Goal: Find specific page/section: Find specific page/section

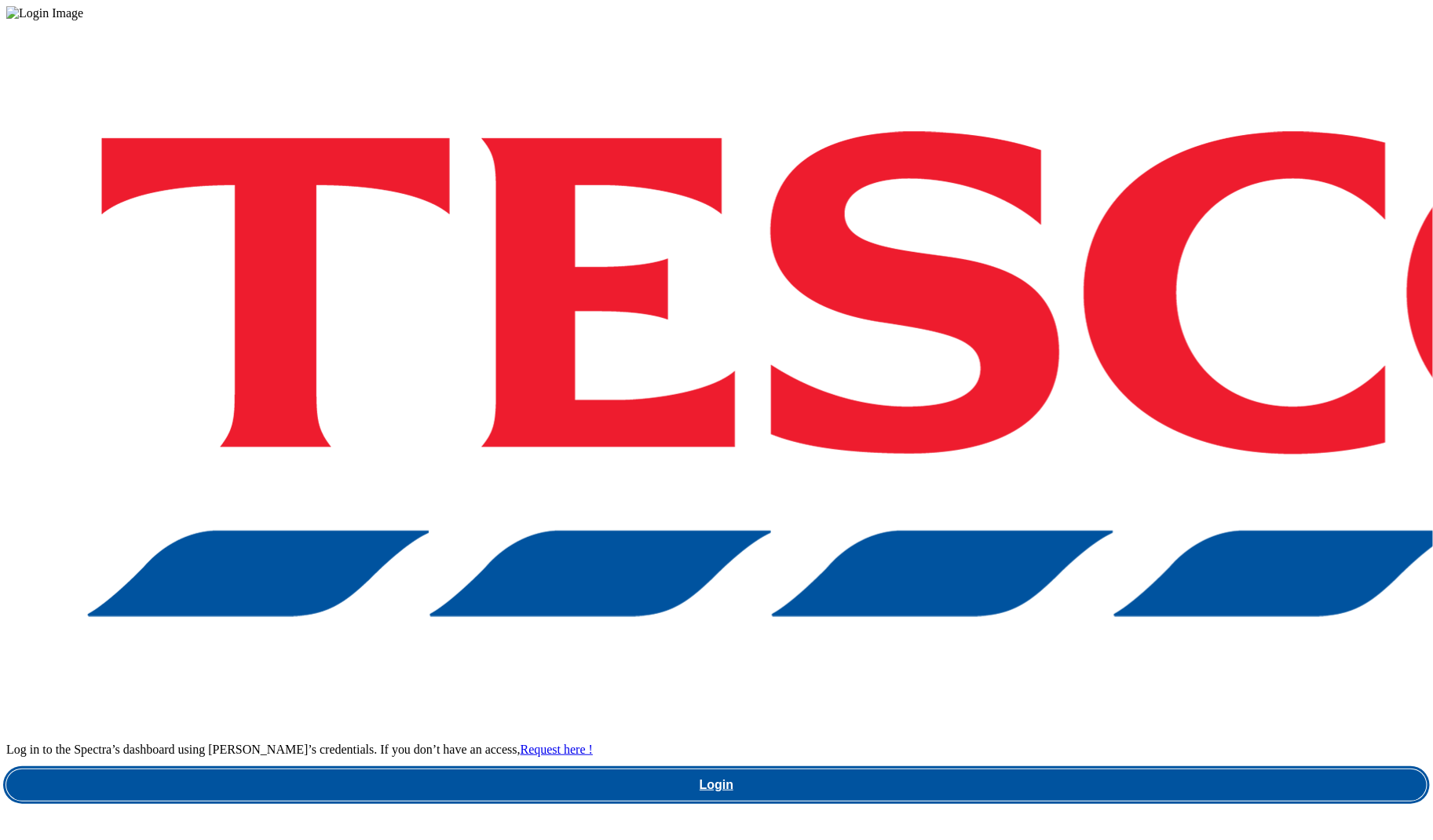
click at [992, 769] on link "Login" at bounding box center [716, 785] width 1421 height 31
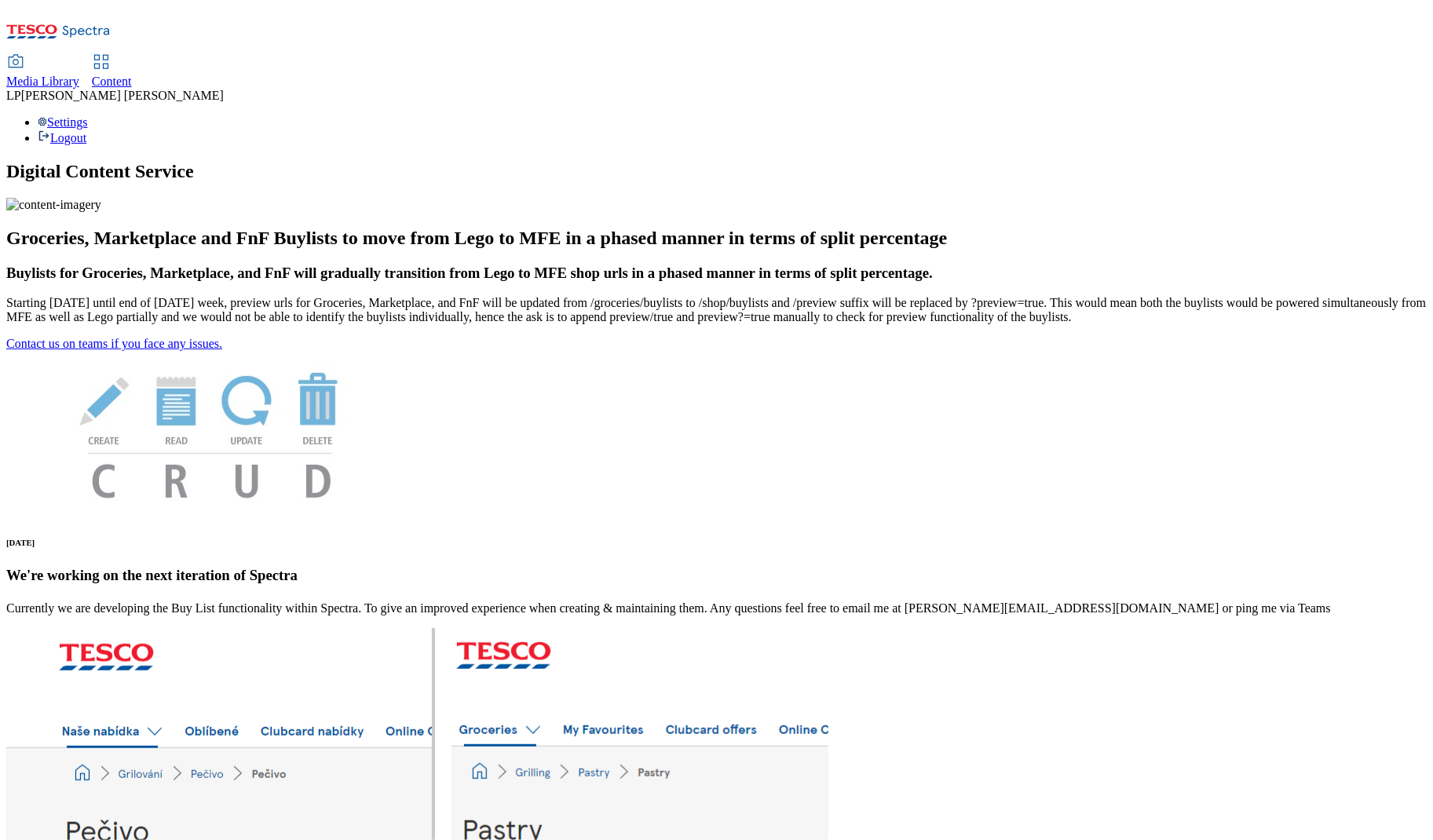
click at [80, 75] on span "Media Library" at bounding box center [43, 81] width 73 height 13
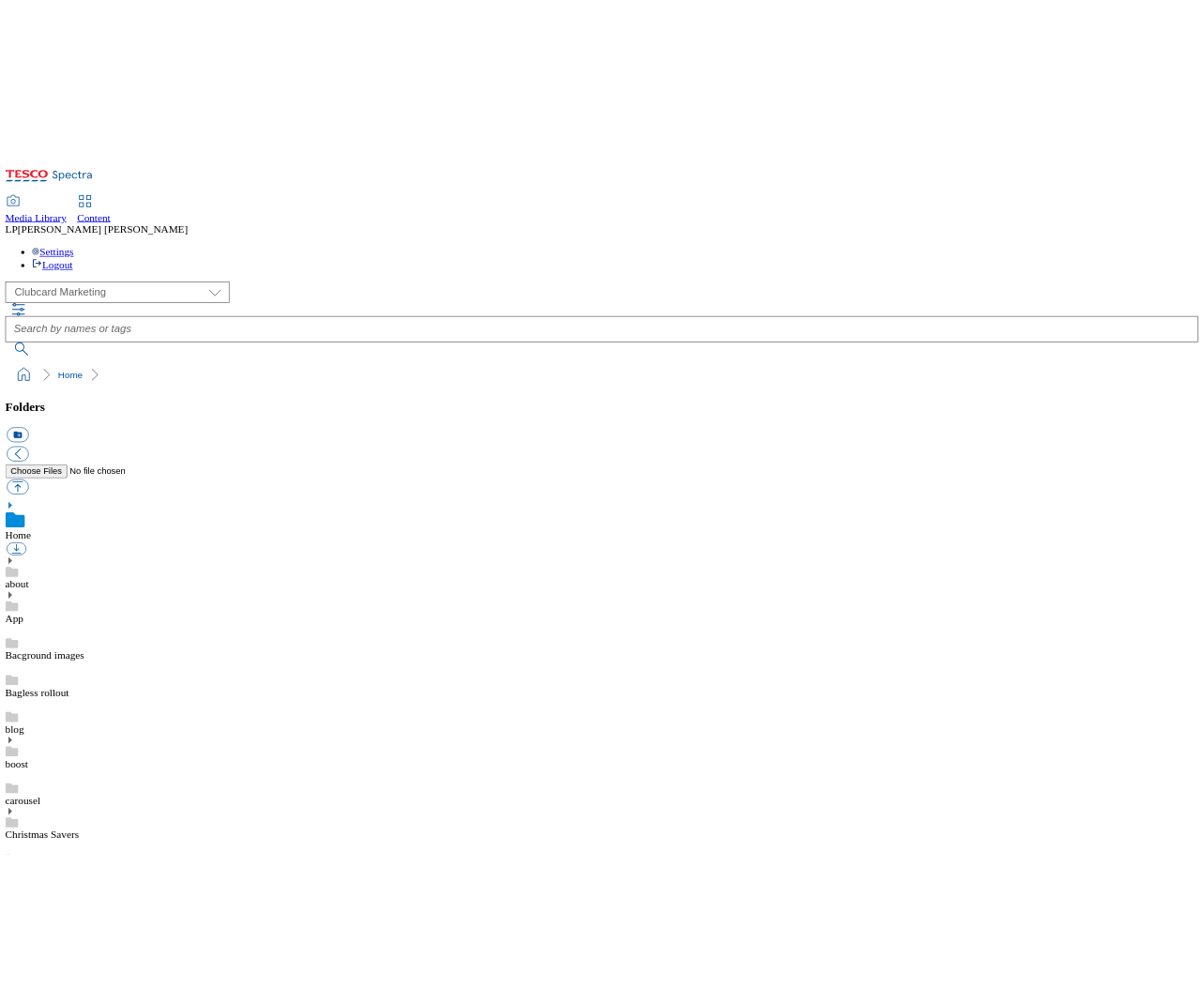
scroll to position [3, 0]
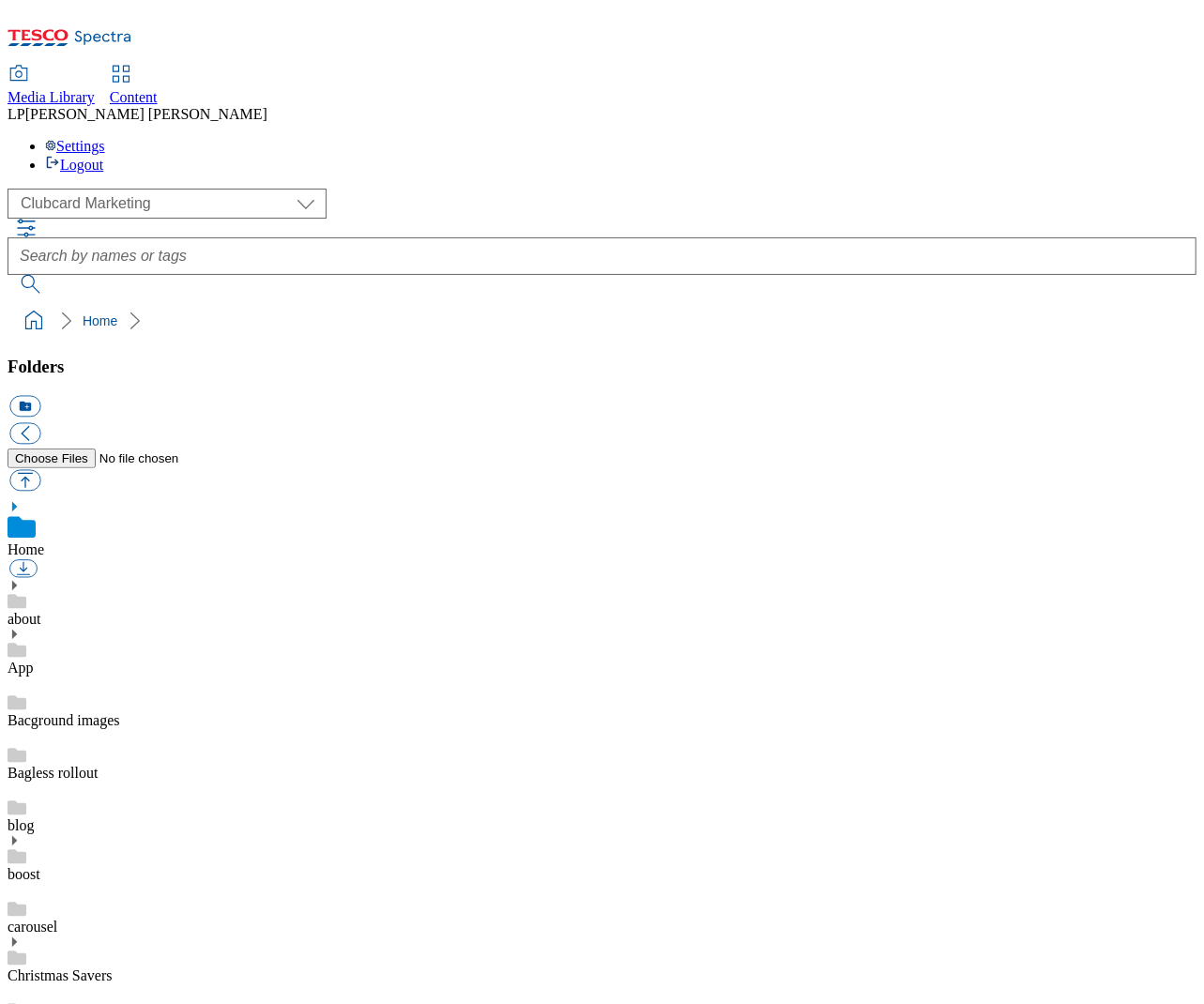
click at [73, 188] on select "Clubcard Marketing Demo Dotcom UK Emails GHS Marketing UK GHS Product UK GHS RO…" at bounding box center [167, 203] width 319 height 30
select select "flare-ghs-roi"
click at [12, 188] on select "Clubcard Marketing Demo Dotcom UK Emails GHS Marketing UK GHS Product UK GHS RO…" at bounding box center [167, 203] width 319 height 30
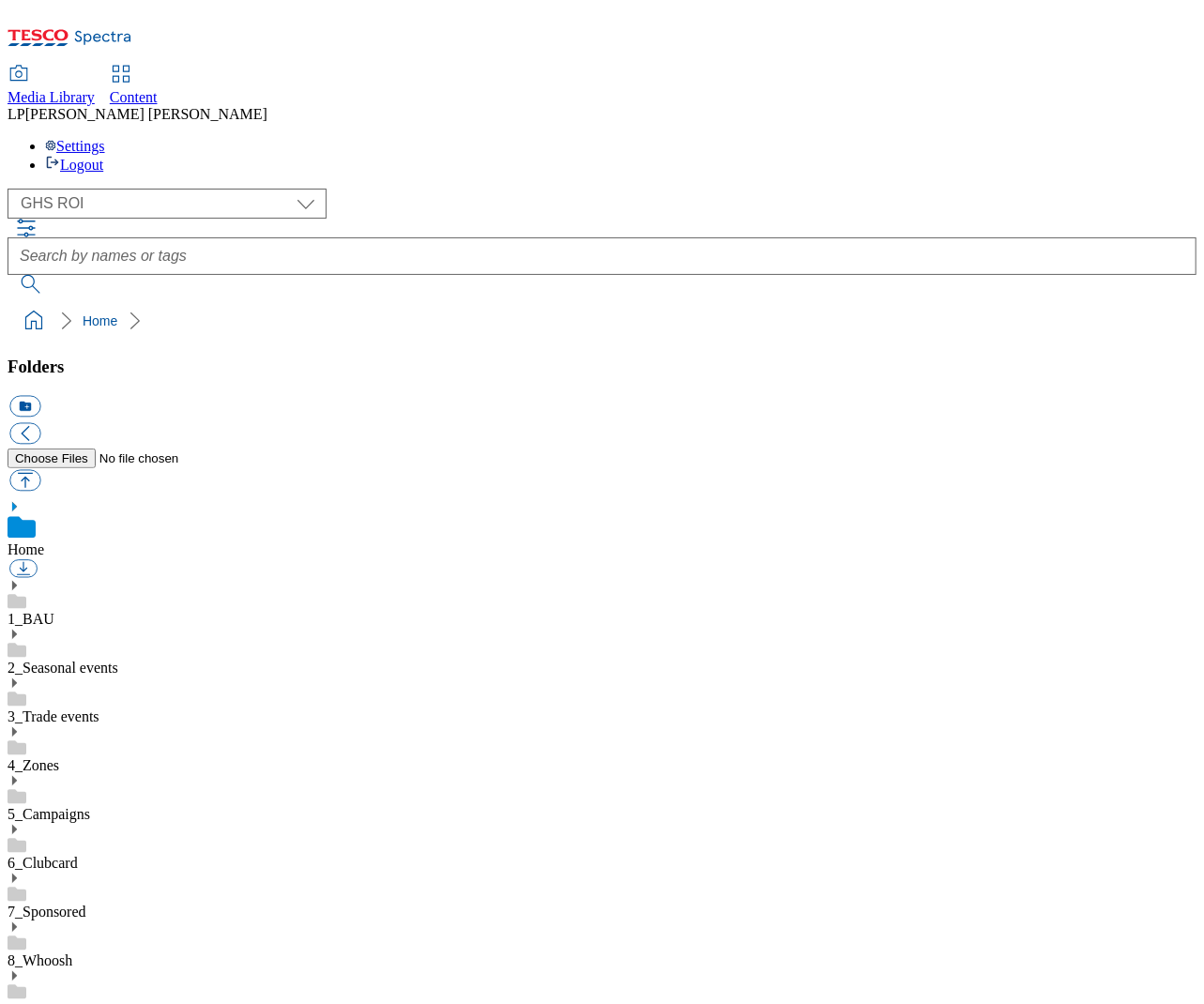
click at [17, 728] on use at bounding box center [14, 732] width 5 height 10
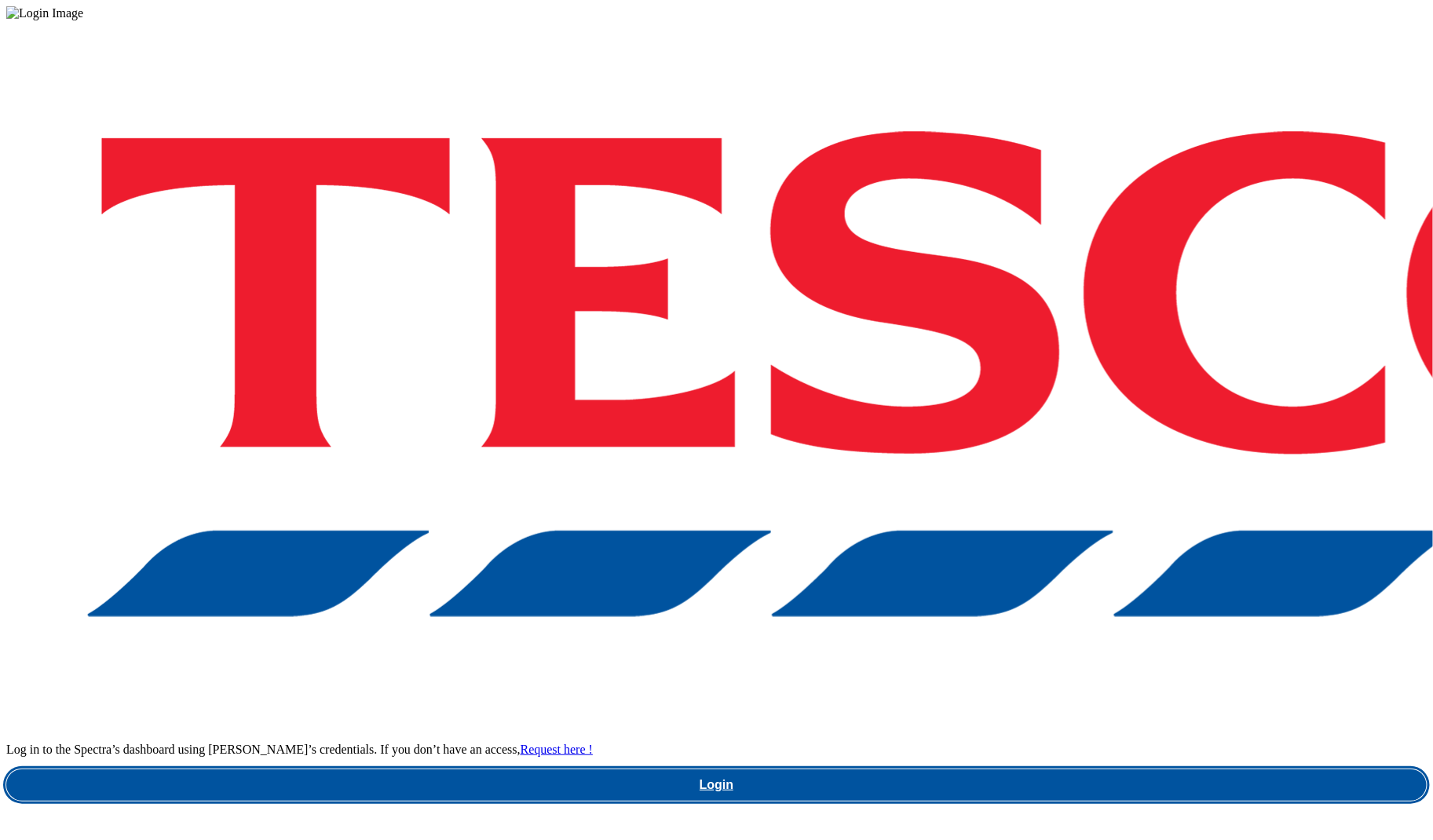
click at [1024, 769] on link "Login" at bounding box center [716, 785] width 1421 height 31
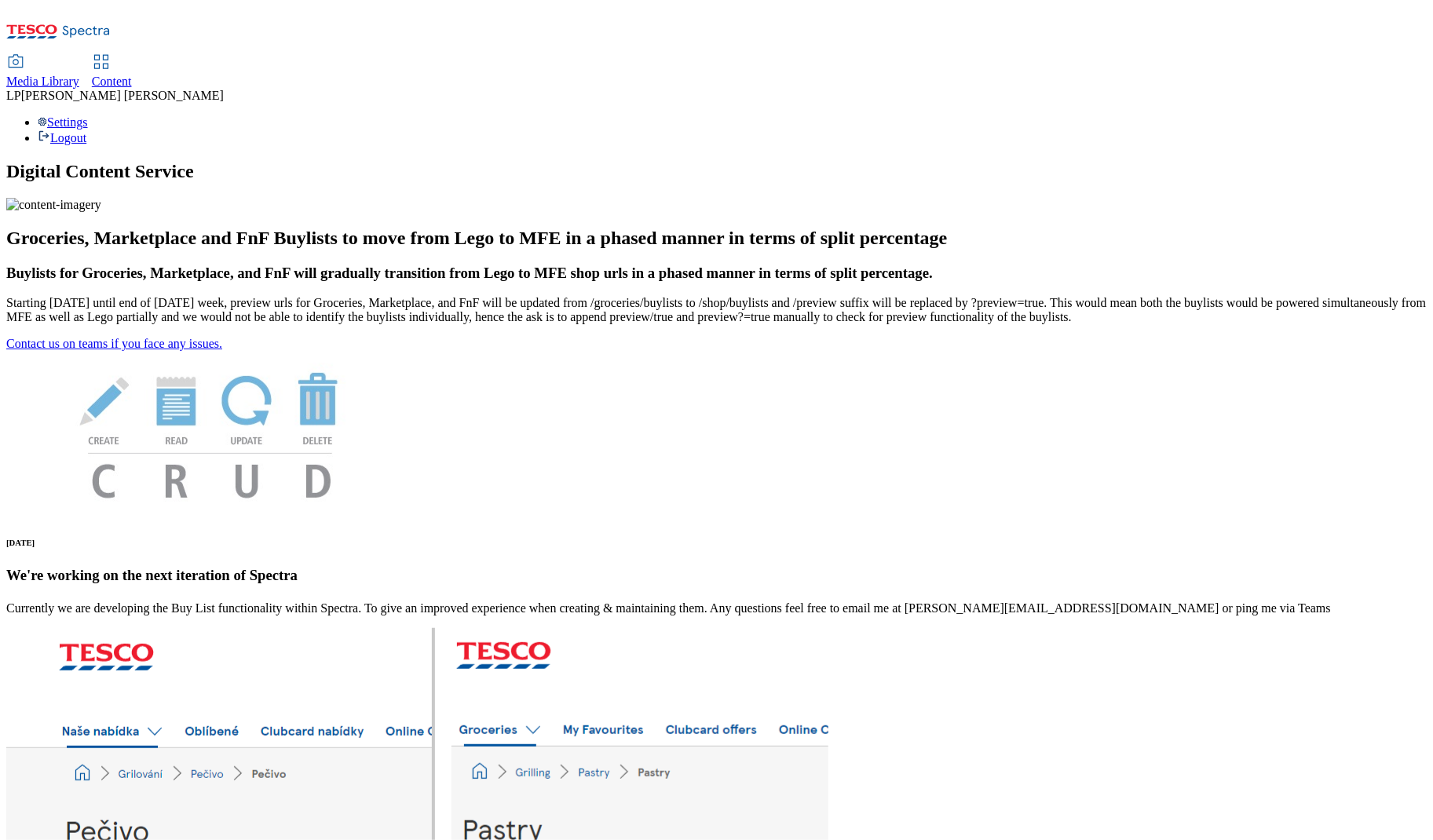
click at [132, 75] on span "Content" at bounding box center [112, 81] width 40 height 13
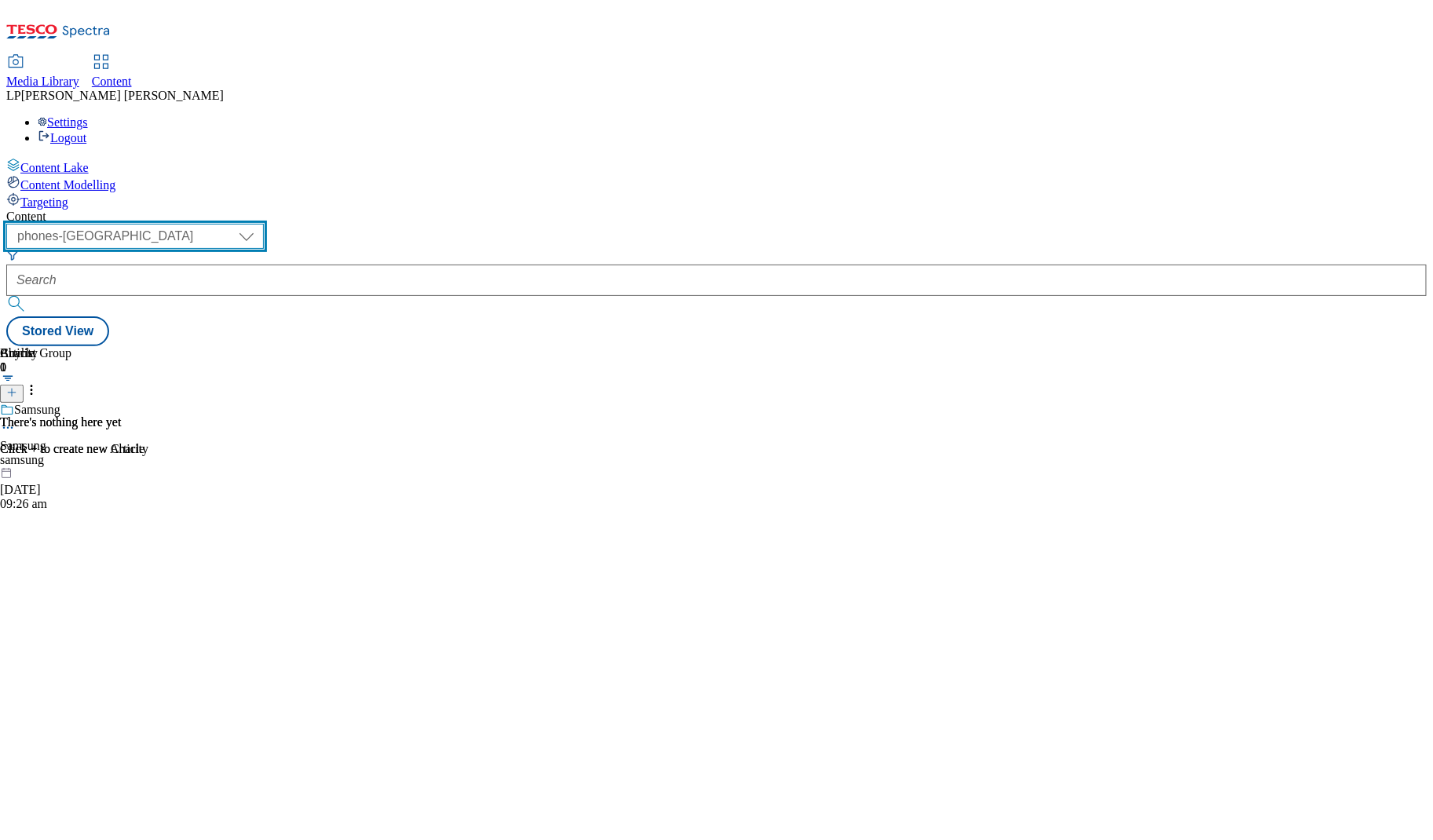
click at [264, 224] on select "dotcom-cz dotcom-hu dotcom-sk fnf-uk ghs-roi ghs-uk group-comms ighs-cz ighs-hu…" at bounding box center [135, 236] width 258 height 25
select select "ghs-roi"
click at [204, 224] on select "dotcom-cz dotcom-hu dotcom-sk fnf-uk ghs-roi ghs-uk group-comms ighs-cz ighs-hu…" at bounding box center [135, 236] width 258 height 25
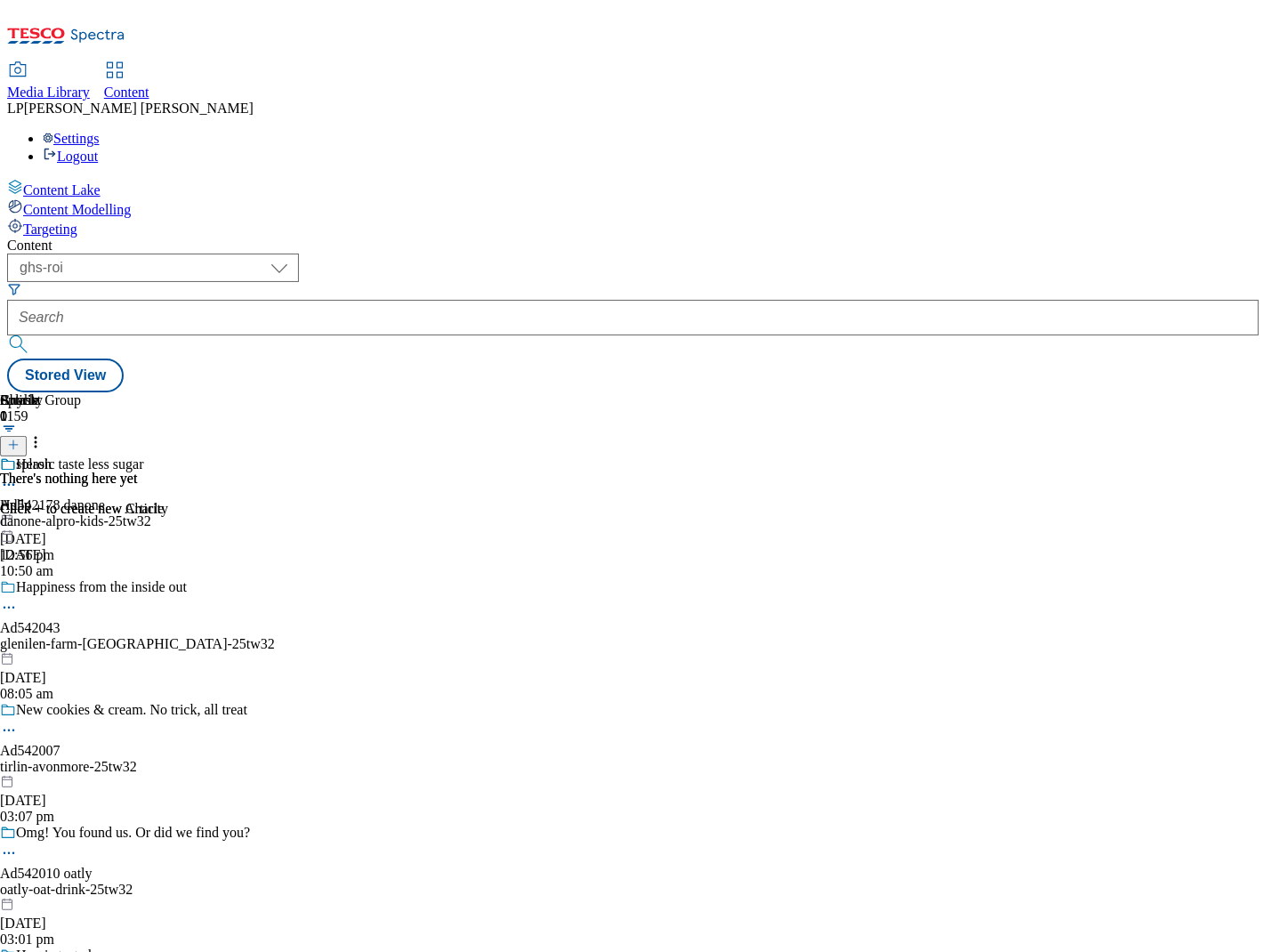
drag, startPoint x: 688, startPoint y: 63, endPoint x: 572, endPoint y: 55, distance: 116.3
click at [688, 237] on div "Content ( optional ) dotcom-cz dotcom-hu dotcom-sk fnf-uk ghs-roi ghs-uk group-…" at bounding box center [633, 314] width 1251 height 154
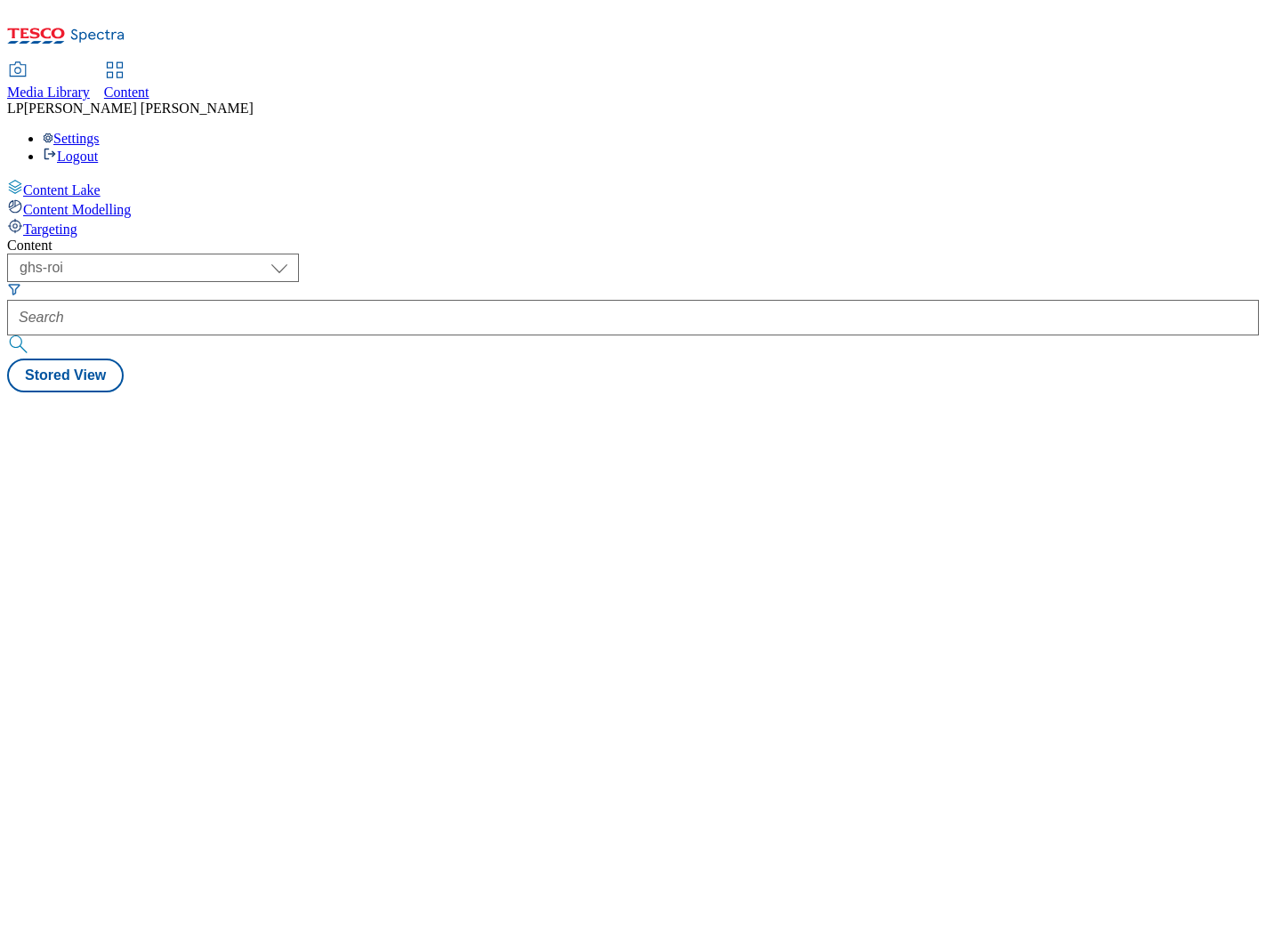
select select "ghs-roi"
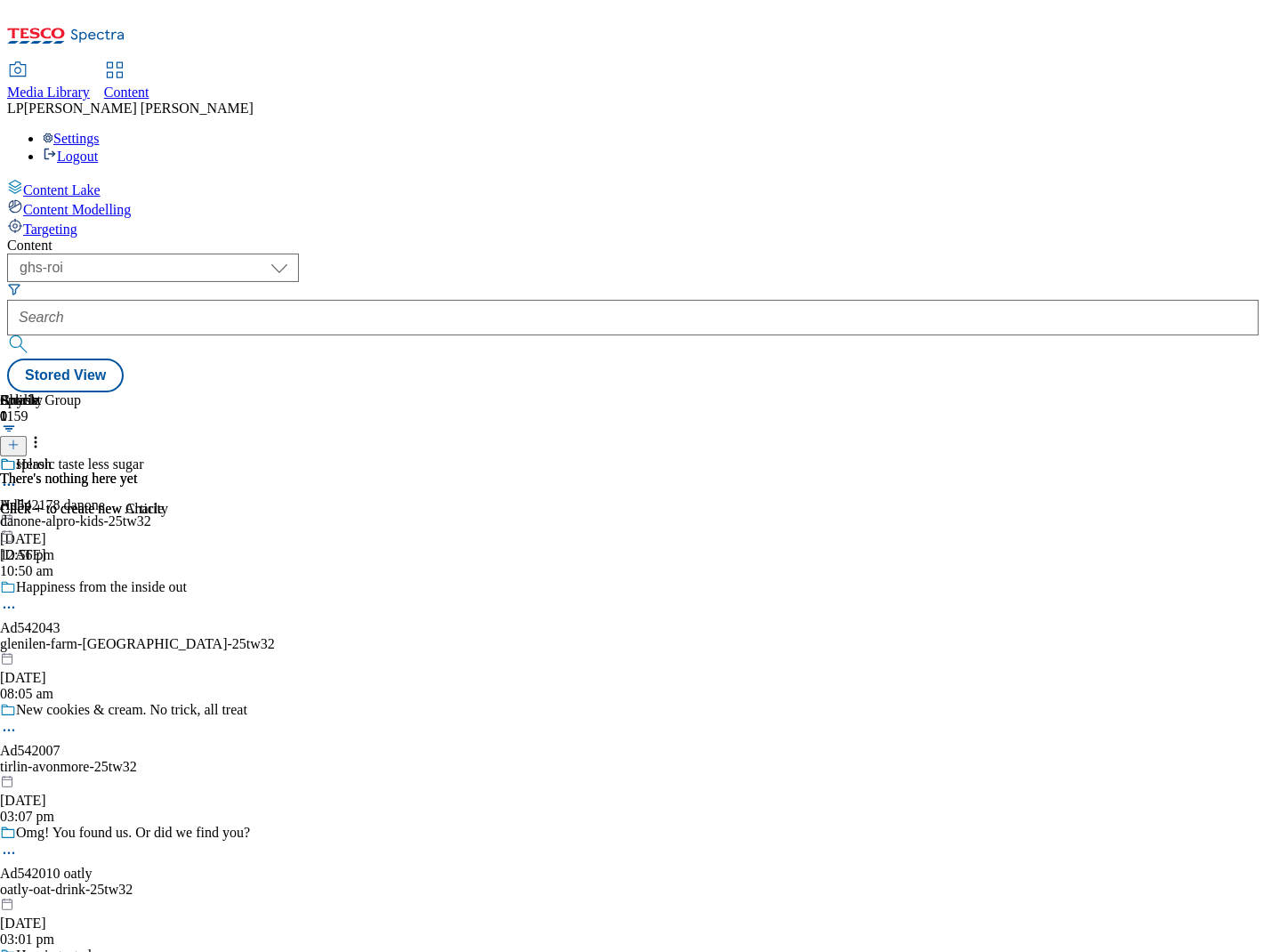
click at [776, 237] on div "Content ( optional ) dotcom-cz dotcom-hu dotcom-sk fnf-uk ghs-roi ghs-uk group-…" at bounding box center [633, 314] width 1251 height 154
